Goal: Task Accomplishment & Management: Manage account settings

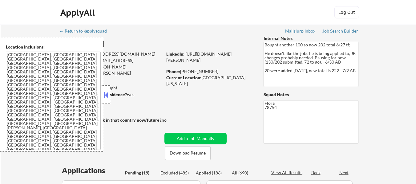
select select ""pending""
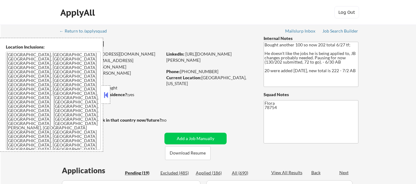
select select ""pending""
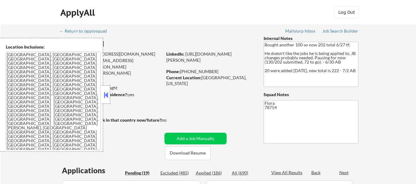
select select ""pending""
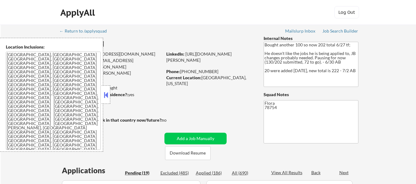
select select ""pending""
click at [105, 93] on button at bounding box center [105, 94] width 7 height 9
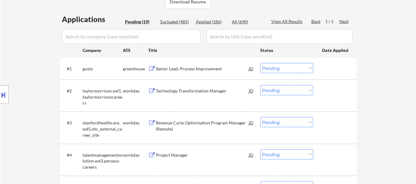
scroll to position [154, 0]
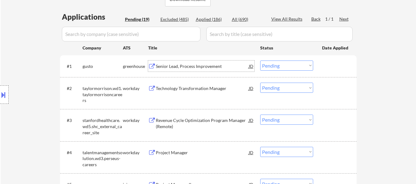
click at [202, 67] on div "Senior Lead, Process Improvement" at bounding box center [202, 66] width 93 height 6
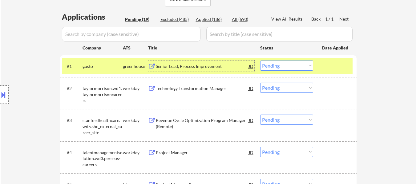
click at [6, 95] on button at bounding box center [3, 95] width 7 height 10
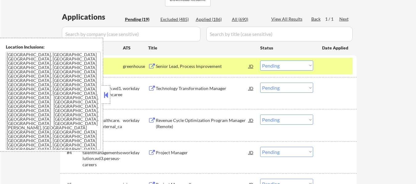
click at [106, 95] on button at bounding box center [105, 94] width 7 height 9
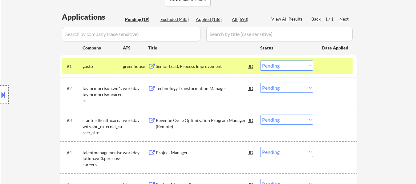
click at [268, 65] on select "Choose an option... Pending Applied Excluded (Questions) Excluded (Expired) Exc…" at bounding box center [286, 66] width 53 height 10
click at [260, 61] on select "Choose an option... Pending Applied Excluded (Questions) Excluded (Expired) Exc…" at bounding box center [286, 66] width 53 height 10
click at [184, 86] on div "Technology Transformation Manager" at bounding box center [202, 89] width 93 height 6
select select ""pending""
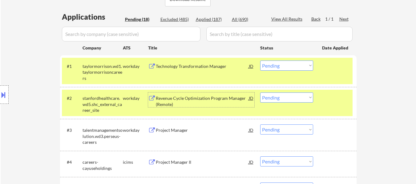
click at [198, 96] on div "Revenue Cycle Optimization Program Manager (Remote)" at bounding box center [202, 101] width 93 height 12
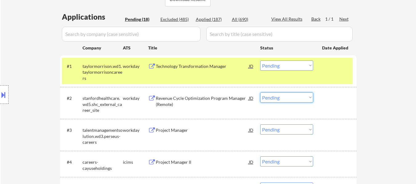
click at [278, 97] on select "Choose an option... Pending Applied Excluded (Questions) Excluded (Expired) Exc…" at bounding box center [286, 98] width 53 height 10
click at [260, 93] on select "Choose an option... Pending Applied Excluded (Questions) Excluded (Expired) Exc…" at bounding box center [286, 98] width 53 height 10
click at [189, 65] on div "Technology Transformation Manager" at bounding box center [202, 66] width 93 height 6
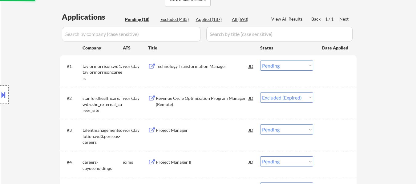
select select ""pending""
